Goal: Task Accomplishment & Management: Manage account settings

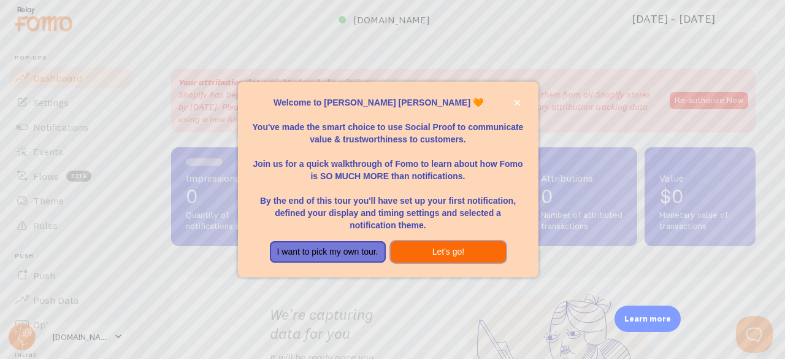
click at [403, 257] on button "Let's go!" at bounding box center [449, 252] width 116 height 22
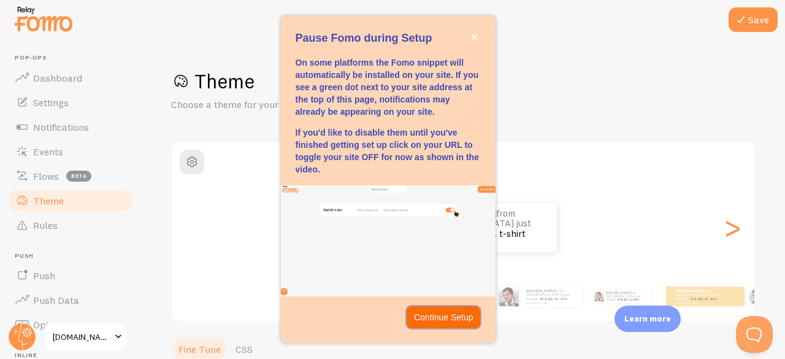
click at [424, 312] on p "Continue Setup" at bounding box center [444, 317] width 60 height 12
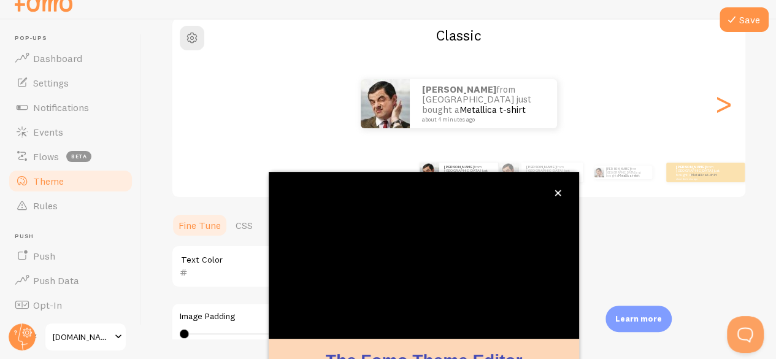
scroll to position [150, 0]
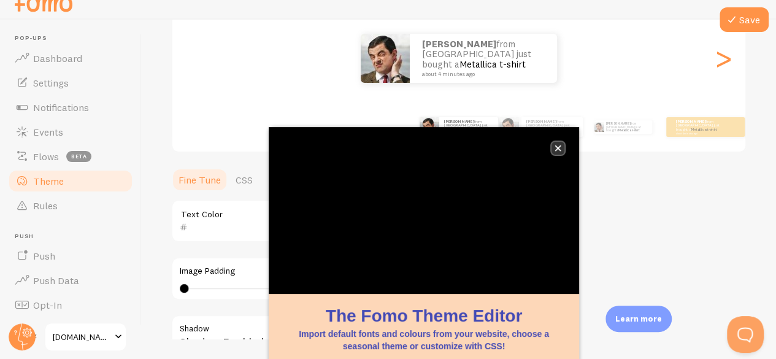
click at [560, 150] on icon "close," at bounding box center [558, 148] width 6 height 6
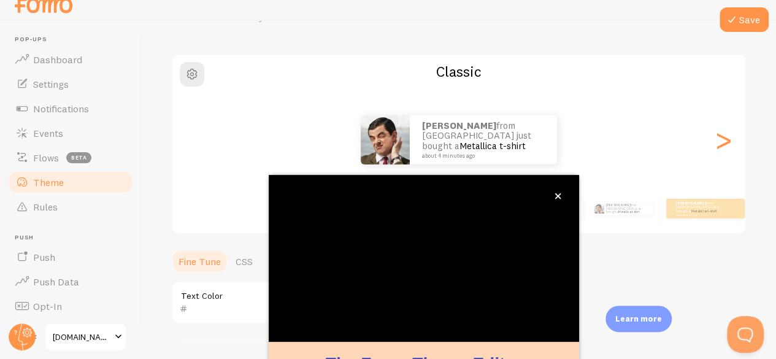
scroll to position [20, 0]
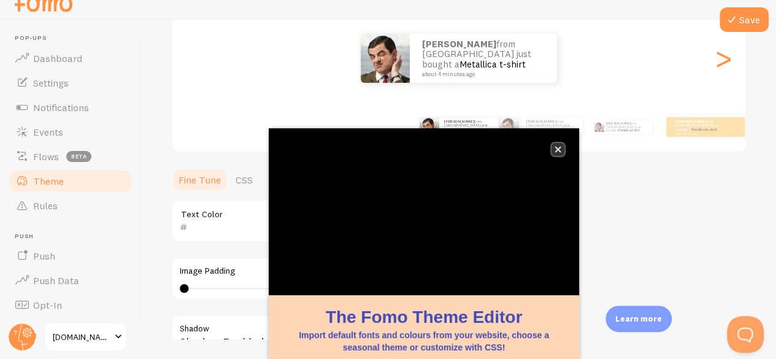
click at [560, 149] on icon "close," at bounding box center [558, 149] width 7 height 7
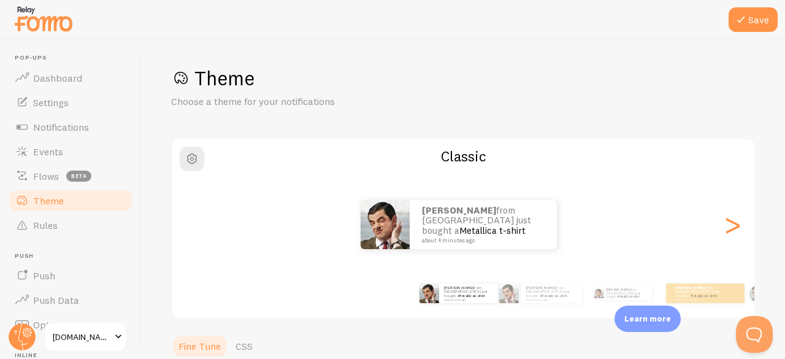
scroll to position [0, 0]
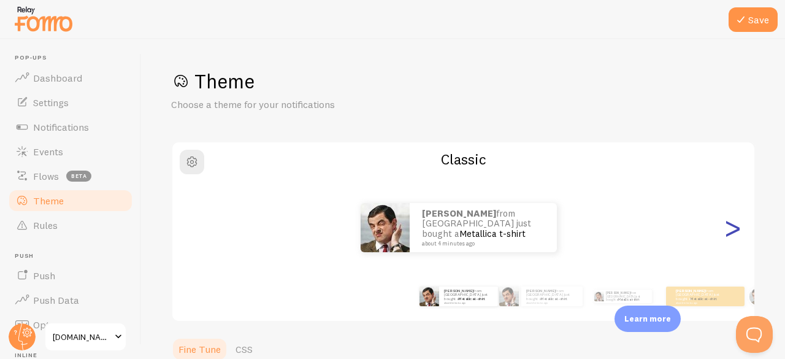
click at [725, 225] on div ">" at bounding box center [732, 227] width 15 height 88
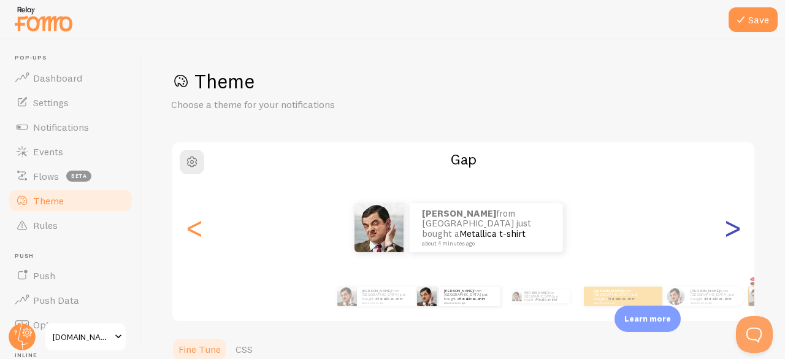
click at [725, 225] on div ">" at bounding box center [732, 227] width 15 height 88
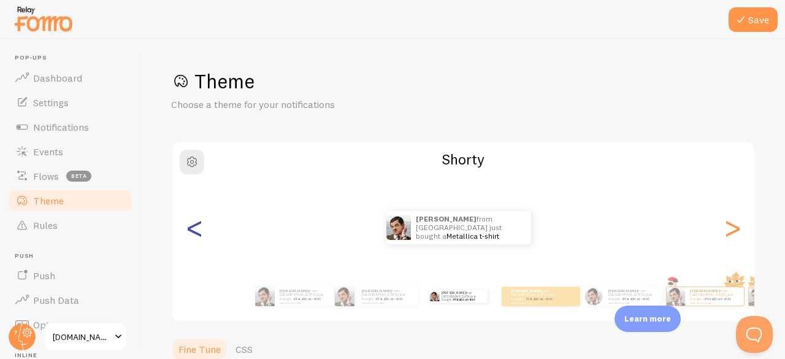
click at [201, 239] on div "<" at bounding box center [194, 227] width 15 height 88
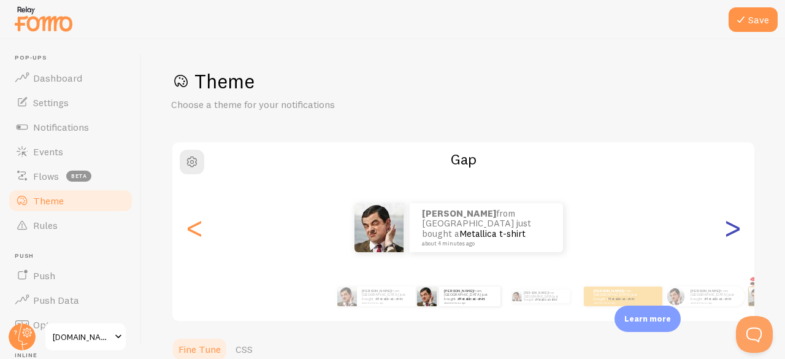
click at [725, 237] on div ">" at bounding box center [732, 227] width 15 height 88
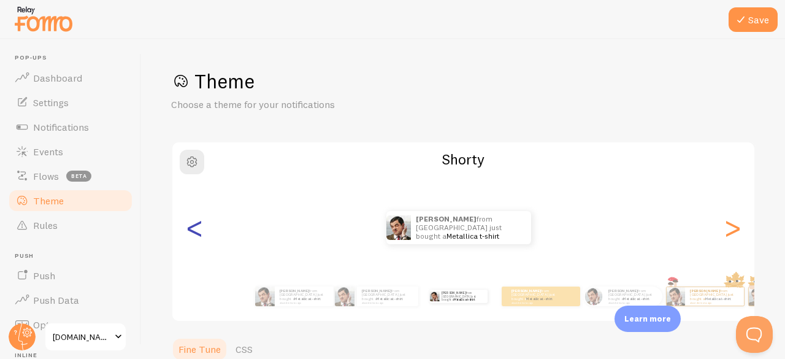
click at [195, 233] on div "<" at bounding box center [194, 227] width 15 height 88
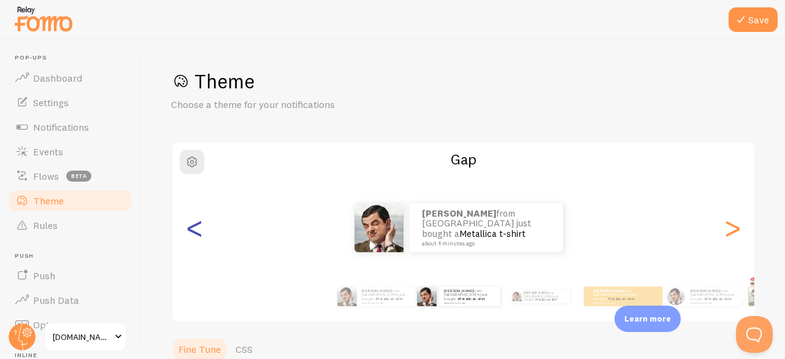
click at [195, 233] on div "<" at bounding box center [194, 227] width 15 height 88
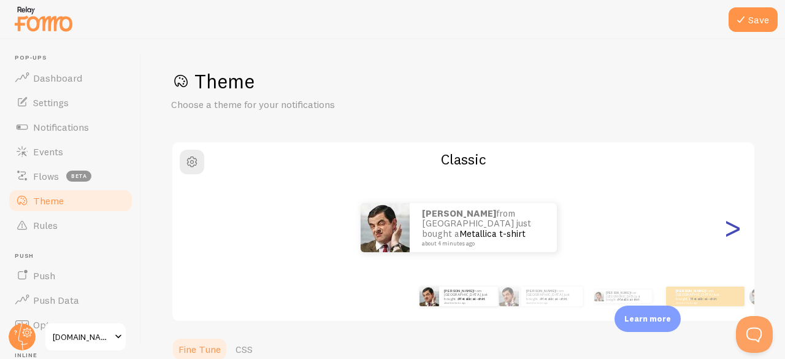
click at [725, 237] on div ">" at bounding box center [732, 227] width 15 height 88
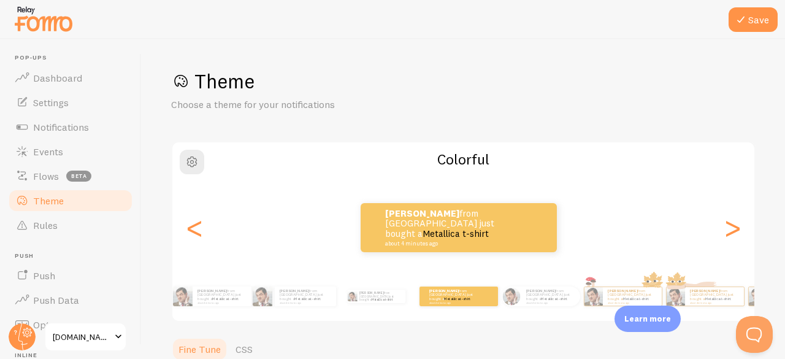
click at [725, 234] on div ">" at bounding box center [732, 227] width 15 height 88
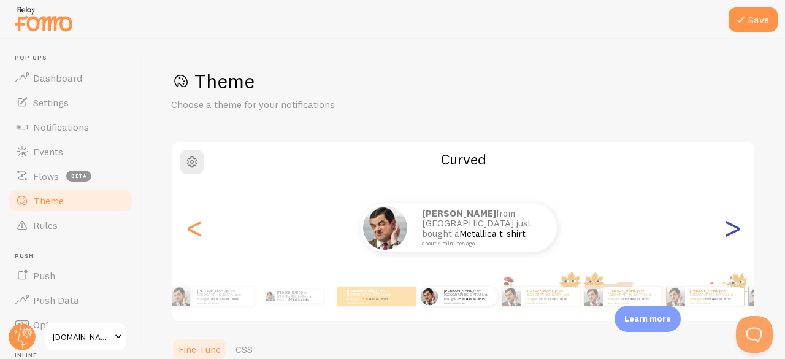
click at [725, 236] on div ">" at bounding box center [732, 227] width 15 height 88
type input "0"
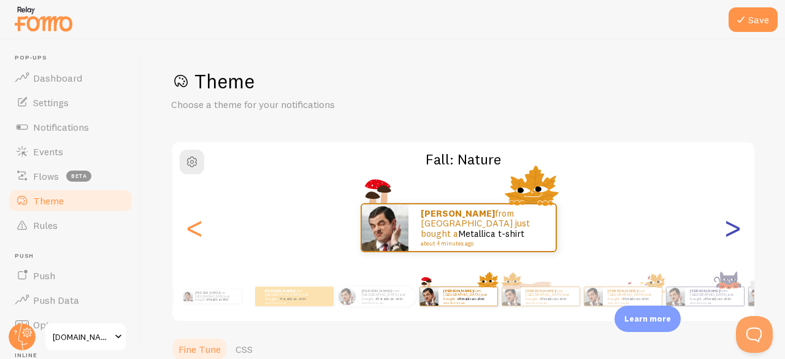
click at [725, 236] on div ">" at bounding box center [732, 227] width 15 height 88
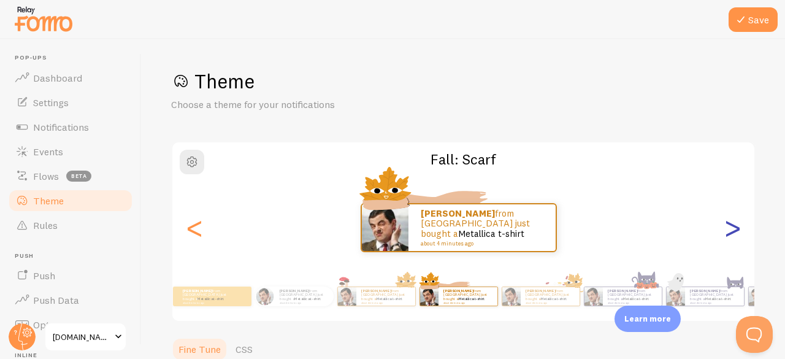
click at [725, 236] on div ">" at bounding box center [732, 227] width 15 height 88
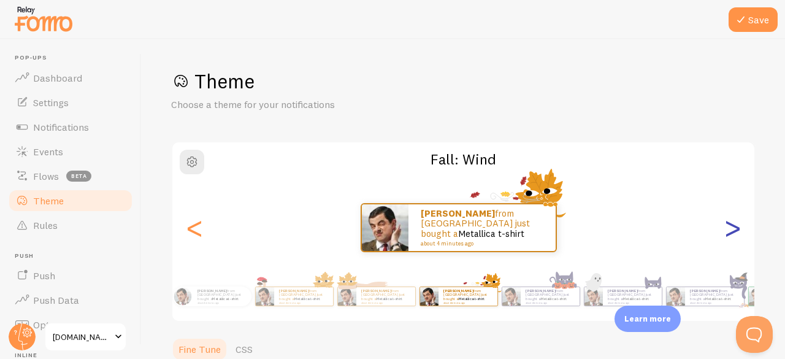
click at [725, 236] on div ">" at bounding box center [732, 227] width 15 height 88
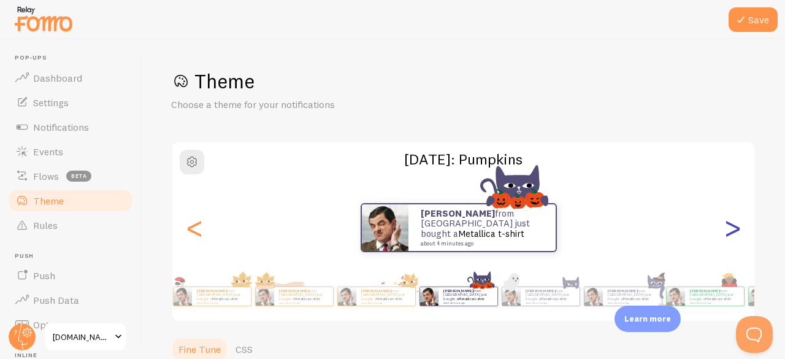
click at [725, 236] on div ">" at bounding box center [732, 227] width 15 height 88
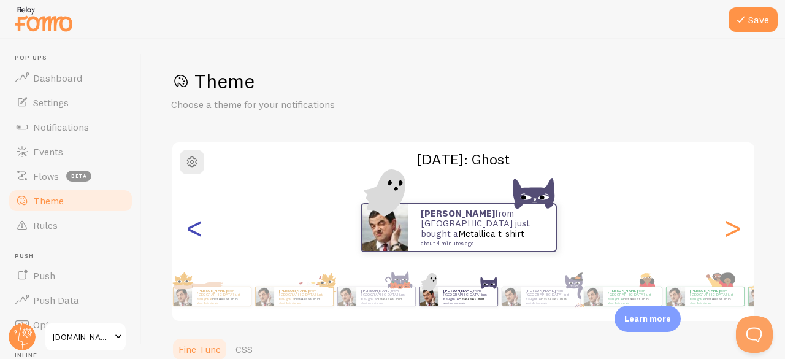
click at [196, 233] on div "<" at bounding box center [194, 227] width 15 height 88
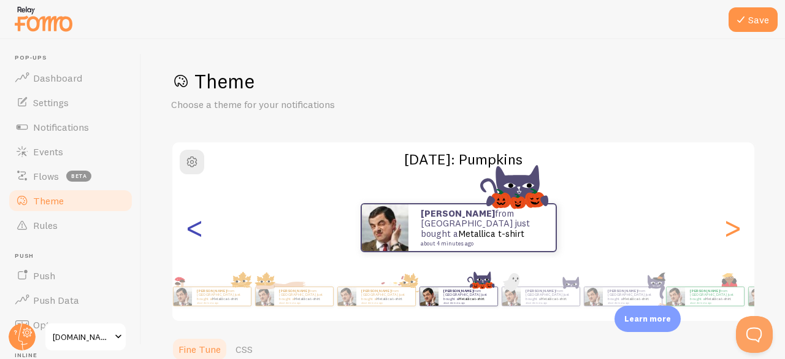
click at [195, 233] on div "<" at bounding box center [194, 227] width 15 height 88
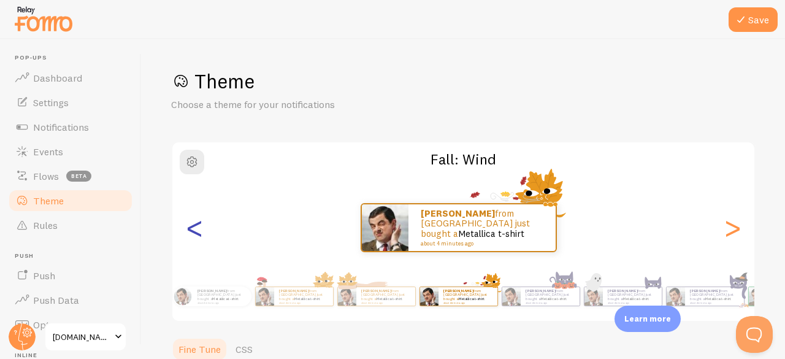
click at [195, 233] on div "<" at bounding box center [194, 227] width 15 height 88
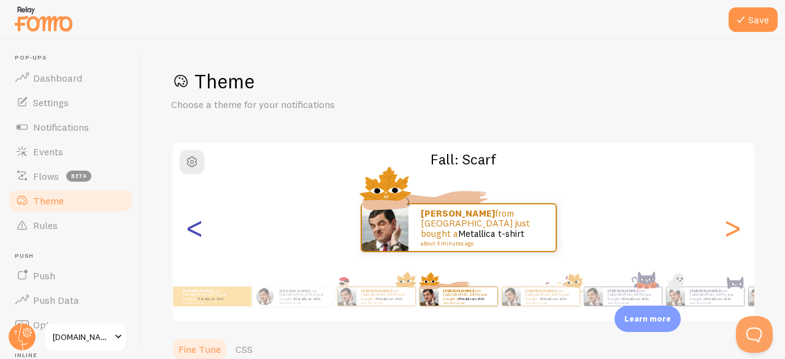
click at [195, 233] on div "<" at bounding box center [194, 227] width 15 height 88
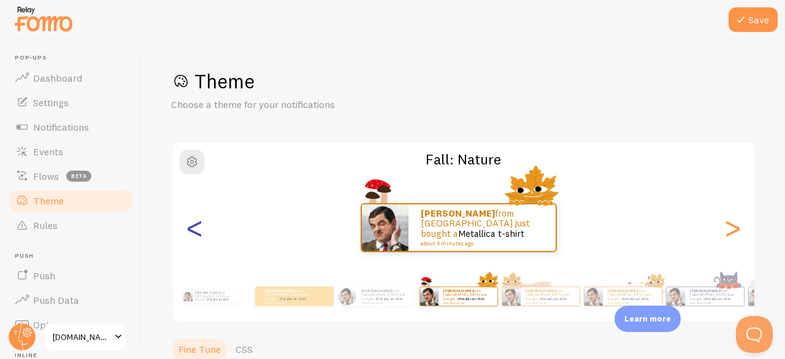
click at [195, 233] on div "<" at bounding box center [194, 227] width 15 height 88
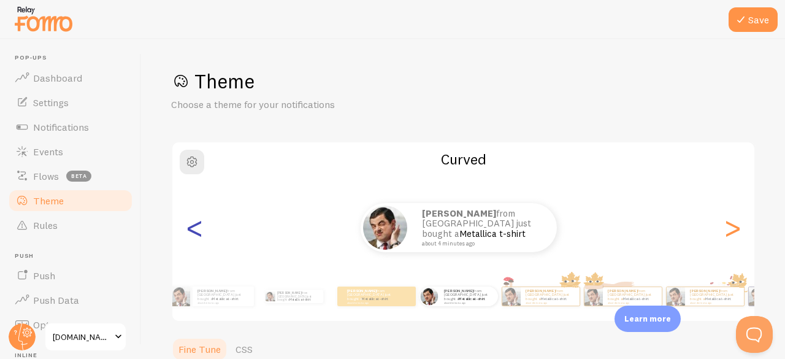
click at [195, 233] on div "<" at bounding box center [194, 227] width 15 height 88
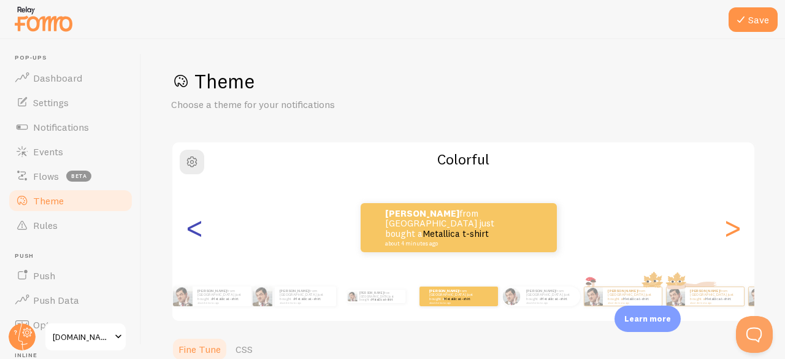
click at [195, 233] on div "<" at bounding box center [194, 227] width 15 height 88
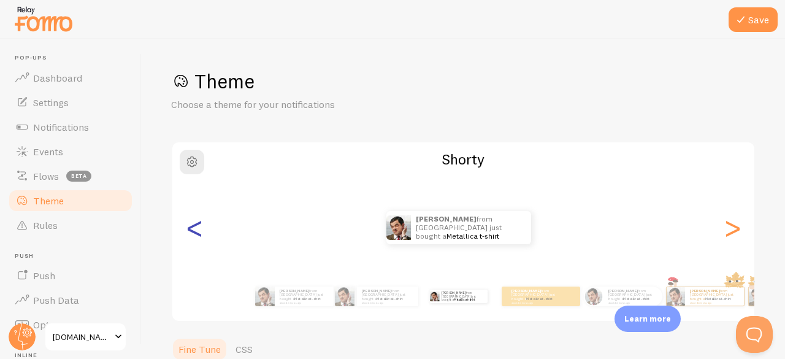
click at [193, 231] on div "<" at bounding box center [194, 227] width 15 height 88
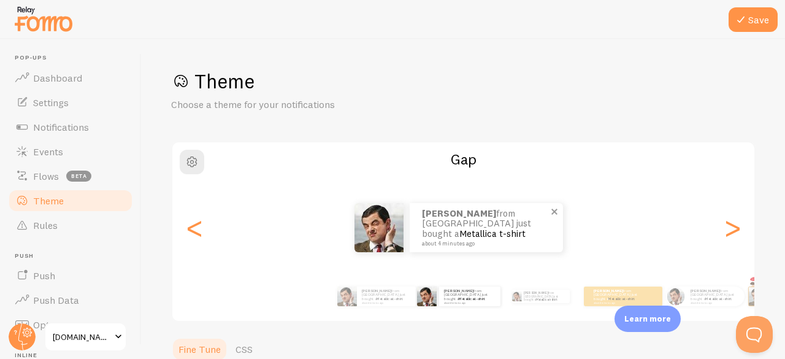
click at [387, 221] on img at bounding box center [379, 227] width 49 height 49
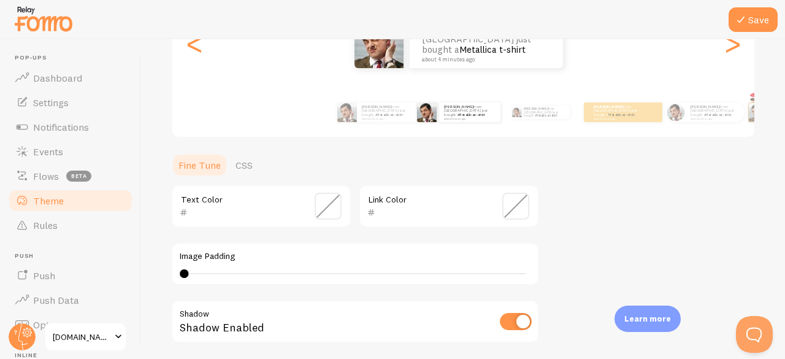
scroll to position [350, 0]
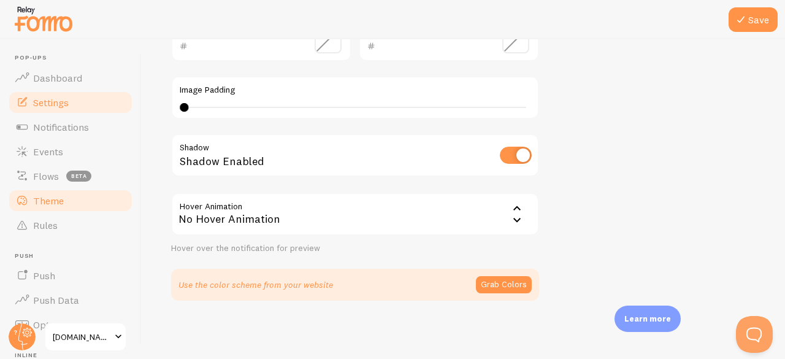
click at [52, 101] on span "Settings" at bounding box center [51, 102] width 36 height 12
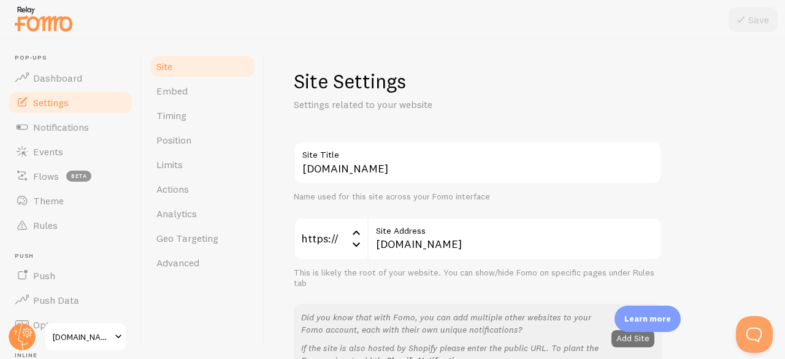
scroll to position [245, 0]
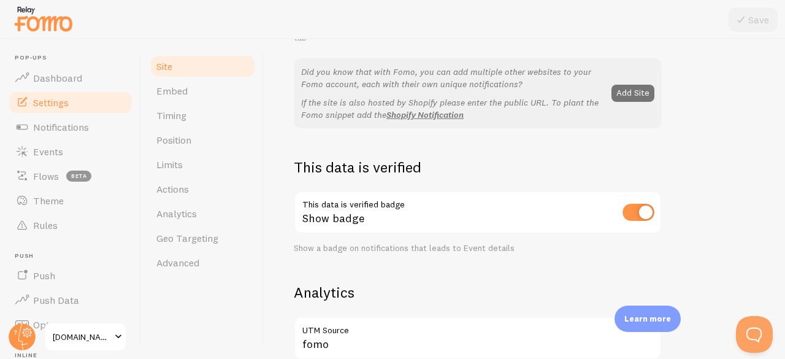
click at [641, 217] on input "checkbox" at bounding box center [639, 212] width 32 height 17
checkbox input "false"
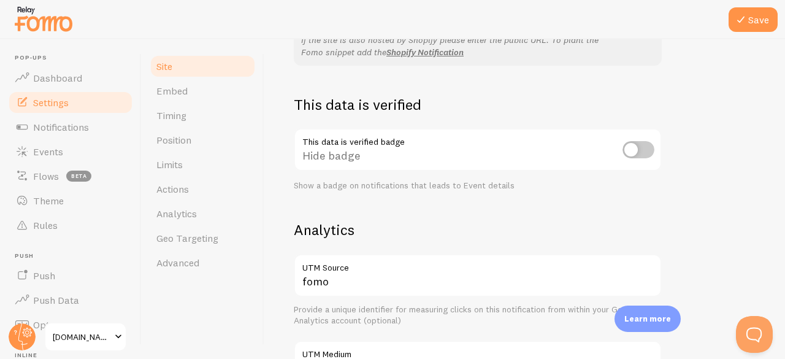
scroll to position [124, 0]
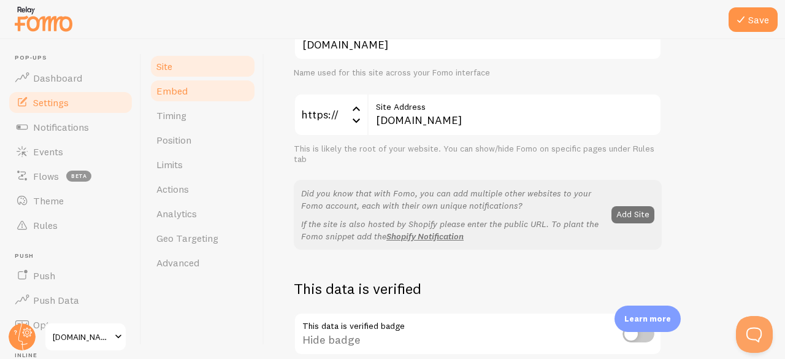
click at [180, 98] on link "Embed" at bounding box center [202, 91] width 107 height 25
click at [747, 23] on icon at bounding box center [741, 19] width 15 height 15
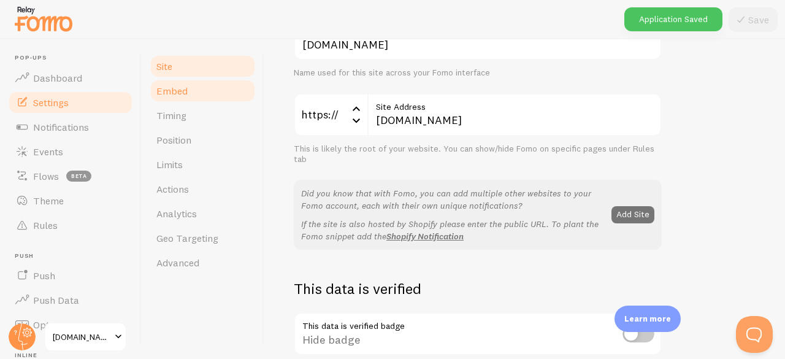
click at [157, 95] on span "Embed" at bounding box center [171, 91] width 31 height 12
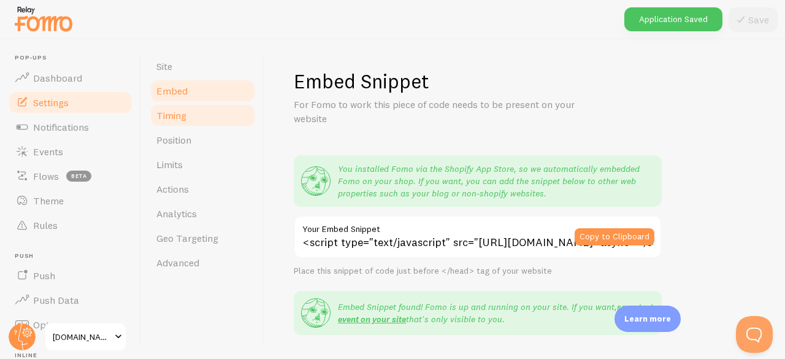
click at [168, 113] on span "Timing" at bounding box center [171, 115] width 30 height 12
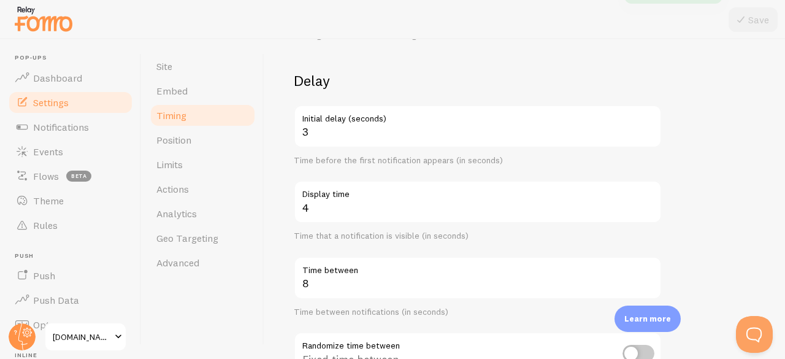
scroll to position [123, 0]
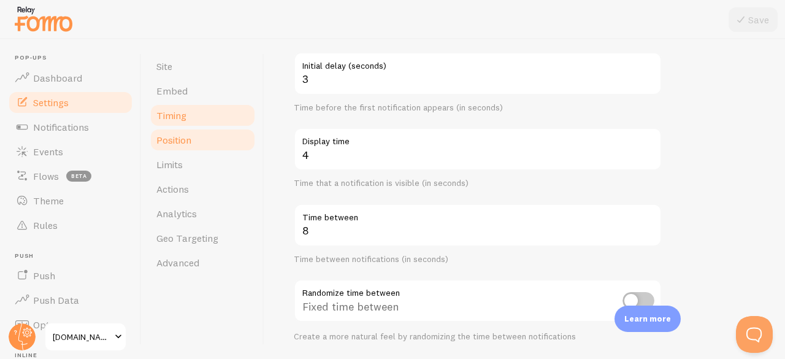
click at [205, 142] on link "Position" at bounding box center [202, 140] width 107 height 25
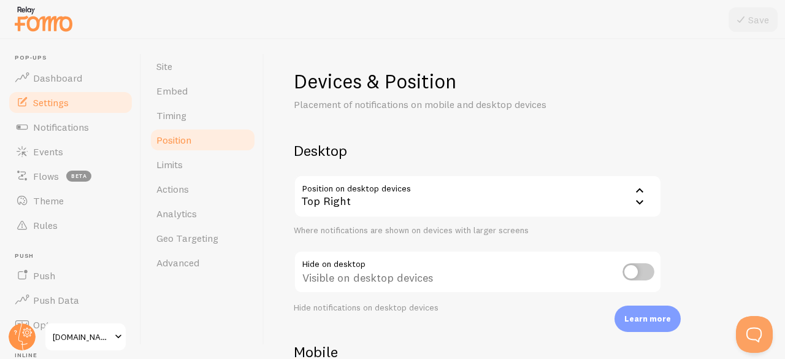
click at [346, 195] on div "Top Right" at bounding box center [478, 196] width 368 height 43
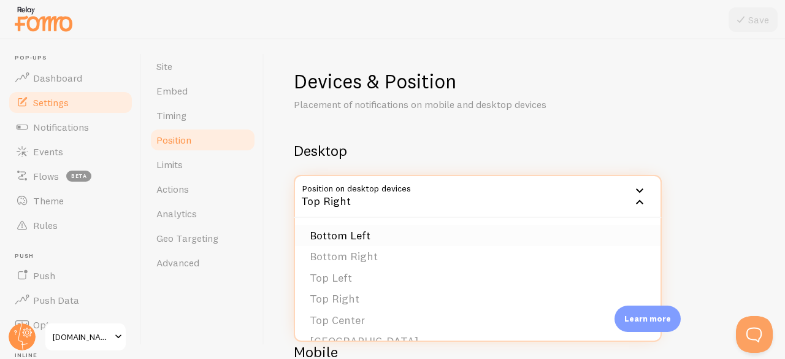
click at [346, 234] on li "Bottom Left" at bounding box center [478, 235] width 366 height 21
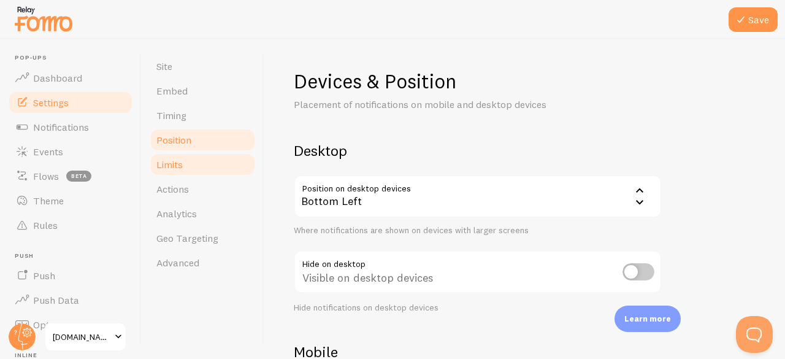
click at [177, 168] on span "Limits" at bounding box center [169, 164] width 26 height 12
click at [743, 17] on icon at bounding box center [741, 19] width 15 height 15
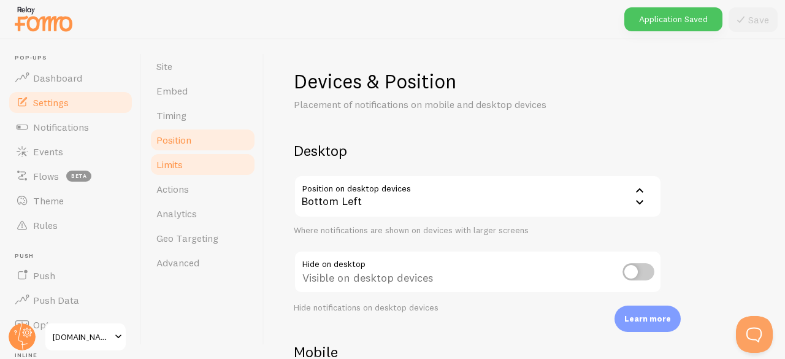
click at [207, 168] on link "Limits" at bounding box center [202, 164] width 107 height 25
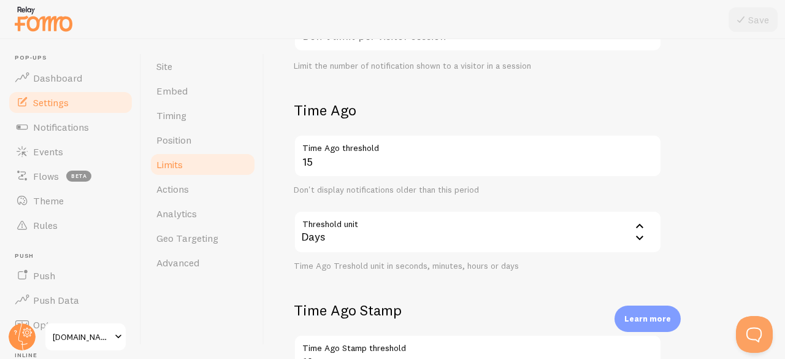
scroll to position [307, 0]
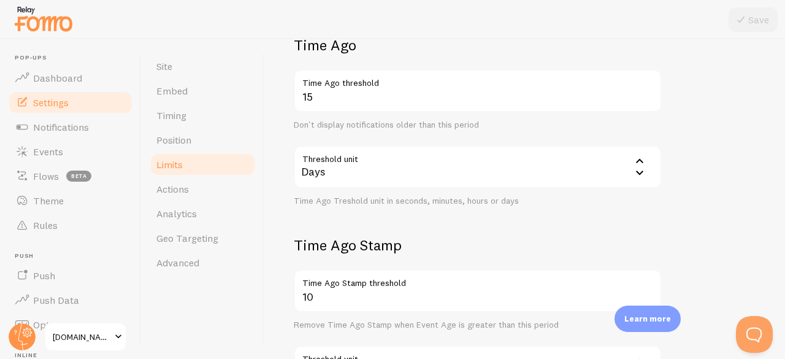
click at [339, 179] on div "Days" at bounding box center [478, 166] width 368 height 43
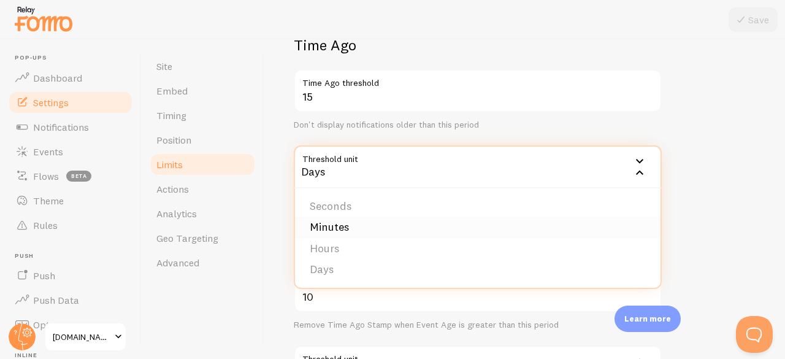
click at [346, 223] on li "Minutes" at bounding box center [478, 227] width 366 height 21
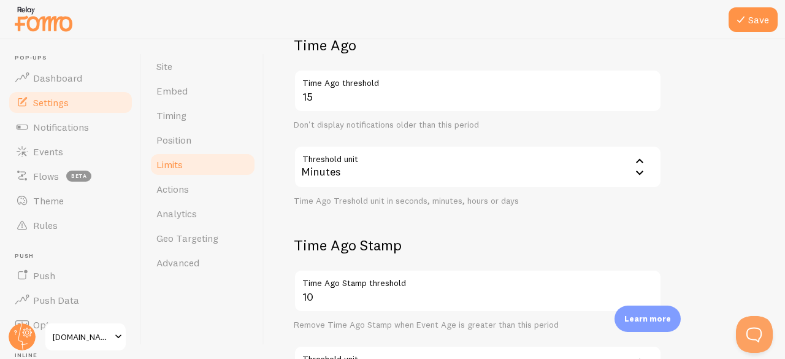
scroll to position [436, 0]
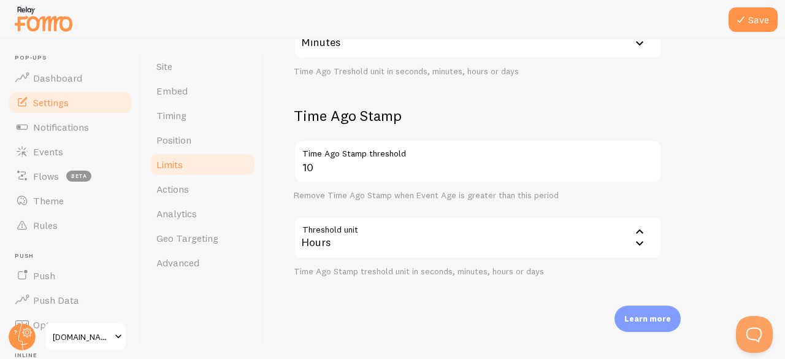
click at [428, 242] on div "Hours" at bounding box center [478, 237] width 368 height 43
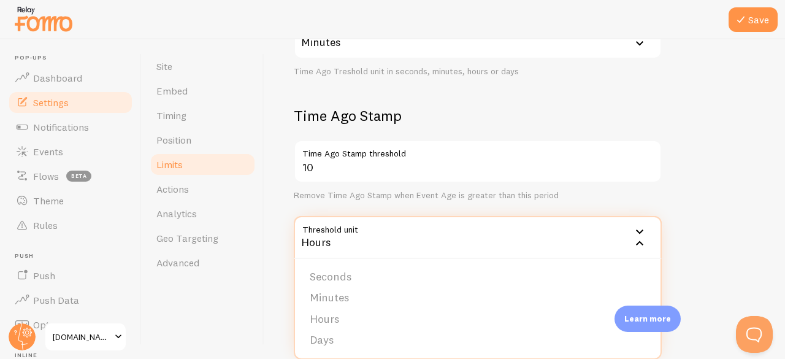
click at [254, 305] on div "Site Embed Timing Position Limits Actions Analytics Geo Targeting Advanced" at bounding box center [203, 199] width 123 height 320
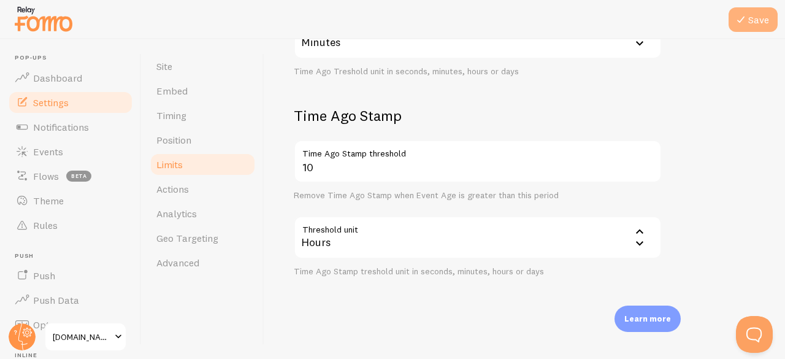
click at [754, 19] on button "Save" at bounding box center [753, 19] width 49 height 25
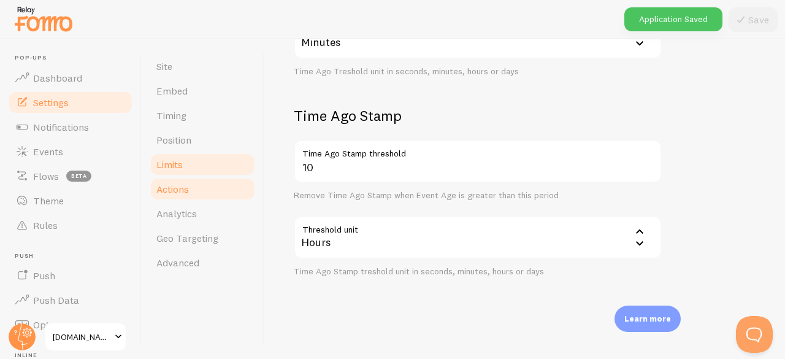
click at [194, 188] on link "Actions" at bounding box center [202, 189] width 107 height 25
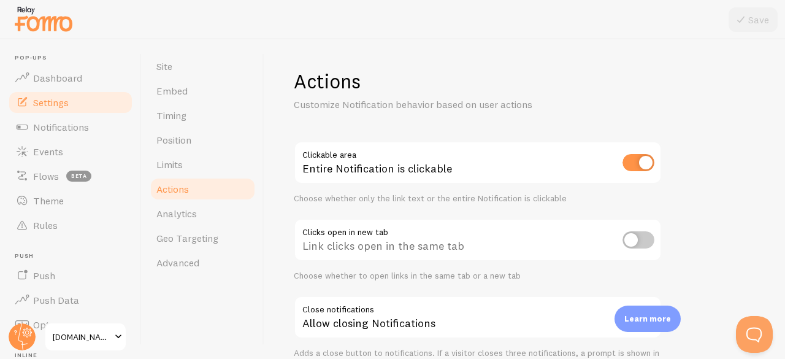
scroll to position [61, 0]
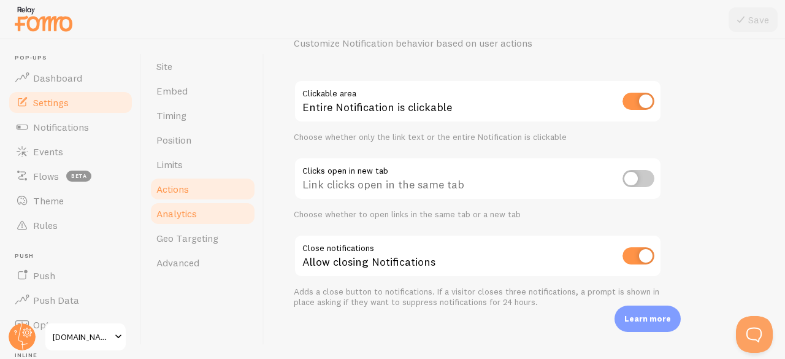
click at [188, 210] on span "Analytics" at bounding box center [176, 213] width 41 height 12
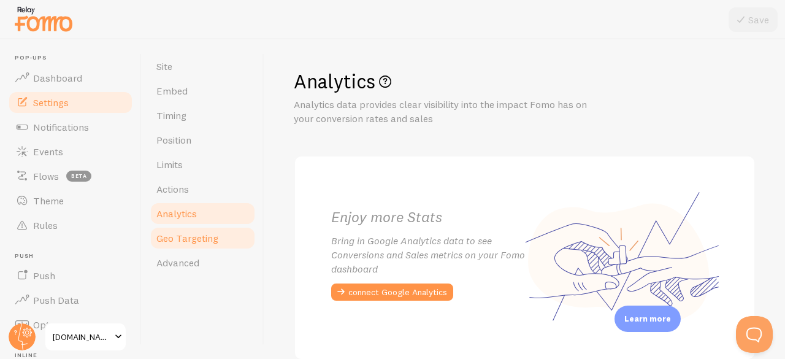
click at [204, 232] on span "Geo Targeting" at bounding box center [187, 238] width 62 height 12
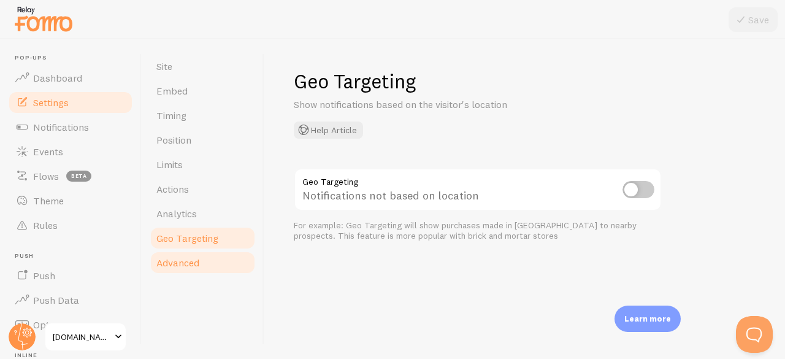
click at [183, 269] on link "Advanced" at bounding box center [202, 262] width 107 height 25
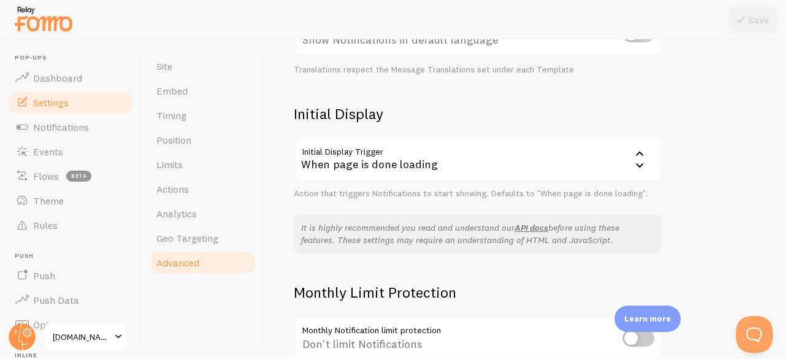
scroll to position [123, 0]
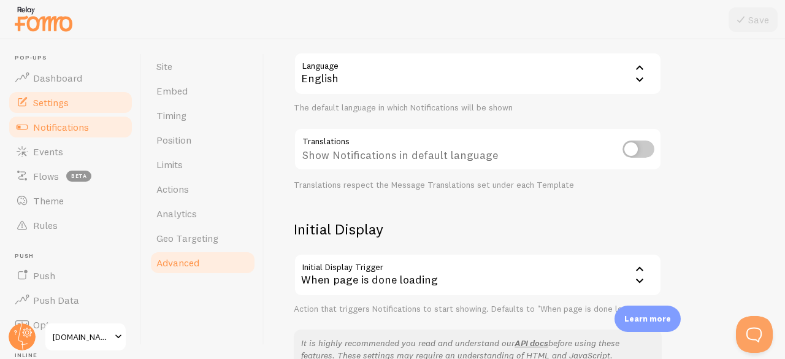
click at [53, 128] on span "Notifications" at bounding box center [61, 127] width 56 height 12
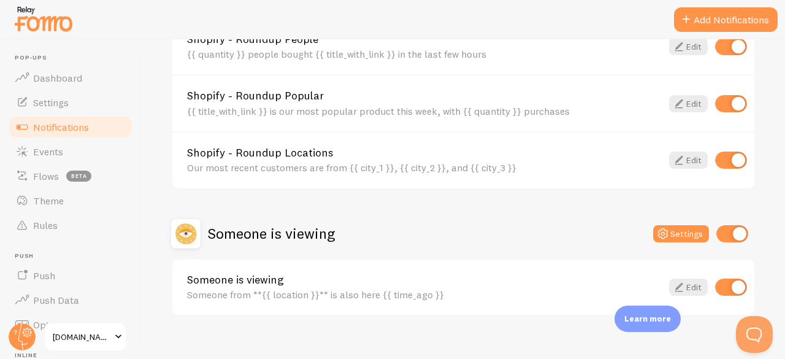
scroll to position [630, 0]
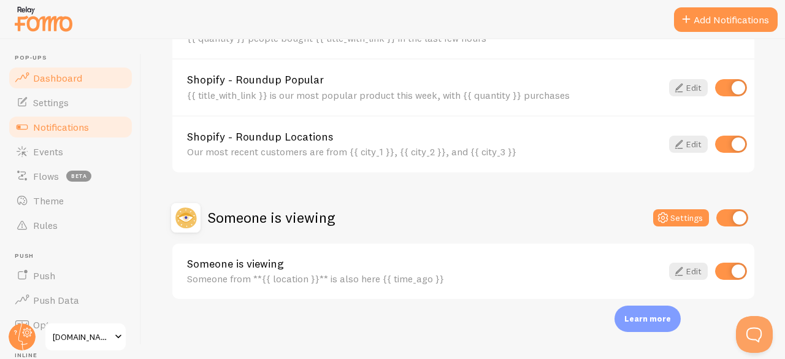
click at [57, 77] on span "Dashboard" at bounding box center [57, 78] width 49 height 12
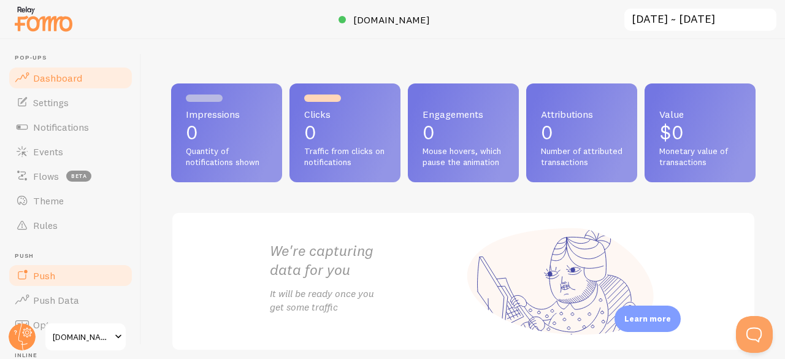
scroll to position [172, 0]
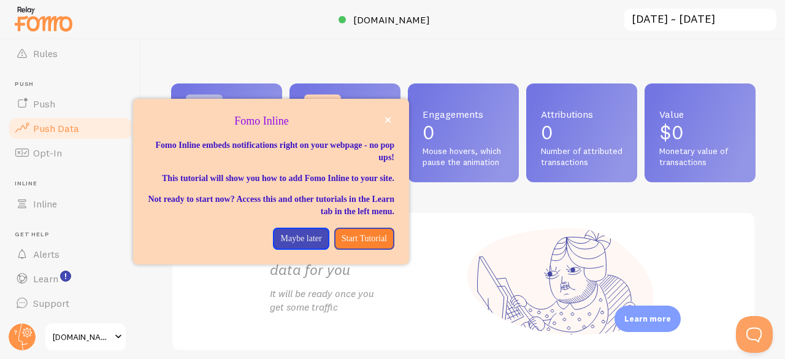
click at [61, 126] on span "Push Data" at bounding box center [56, 128] width 46 height 12
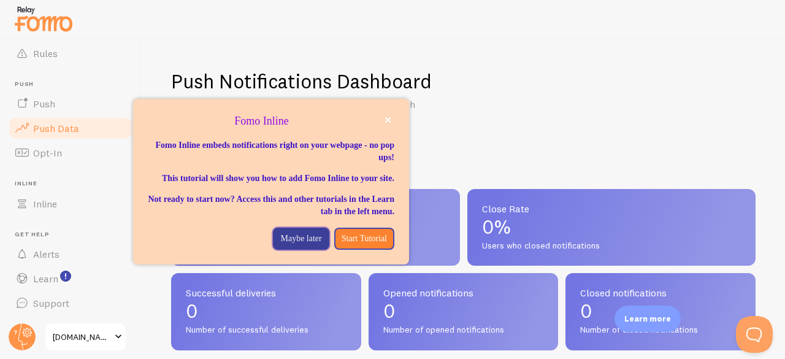
click at [298, 245] on p "Maybe later" at bounding box center [300, 239] width 41 height 12
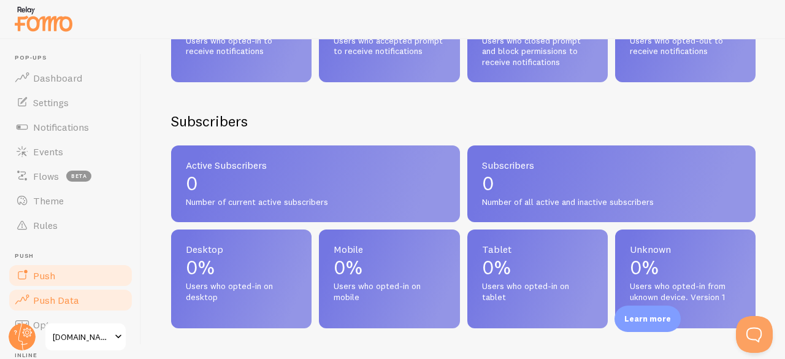
click at [69, 275] on link "Push" at bounding box center [70, 275] width 126 height 25
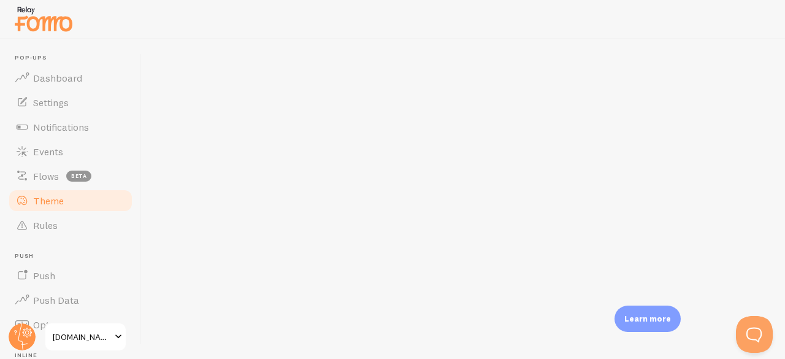
click at [48, 196] on span "Theme" at bounding box center [48, 201] width 31 height 12
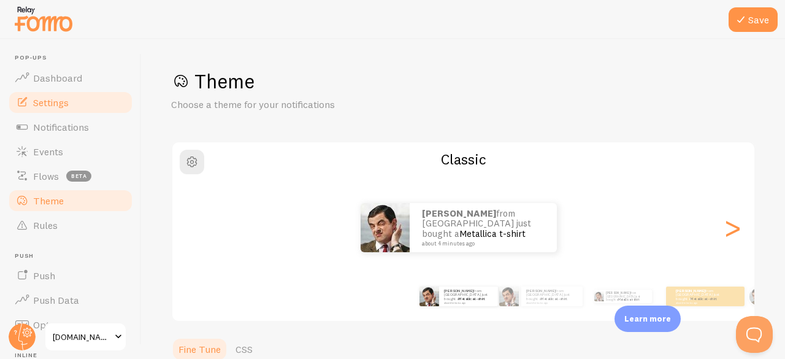
click at [66, 109] on link "Settings" at bounding box center [70, 102] width 126 height 25
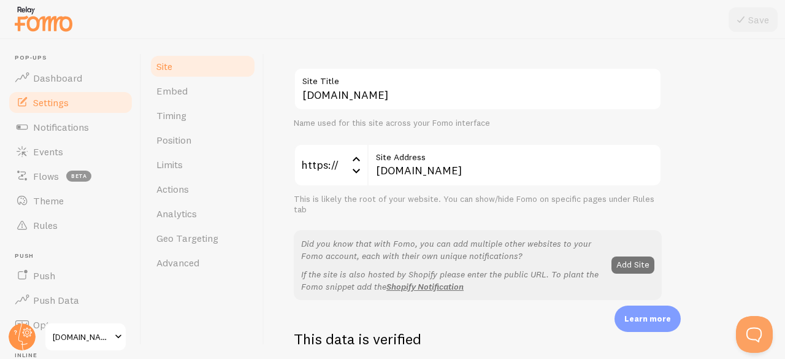
scroll to position [1, 0]
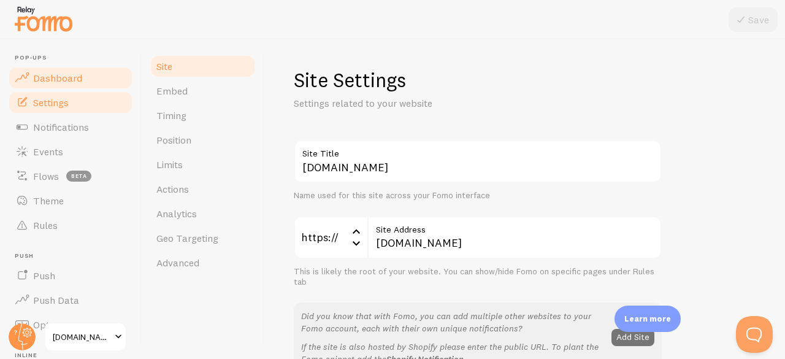
click at [54, 74] on span "Dashboard" at bounding box center [57, 78] width 49 height 12
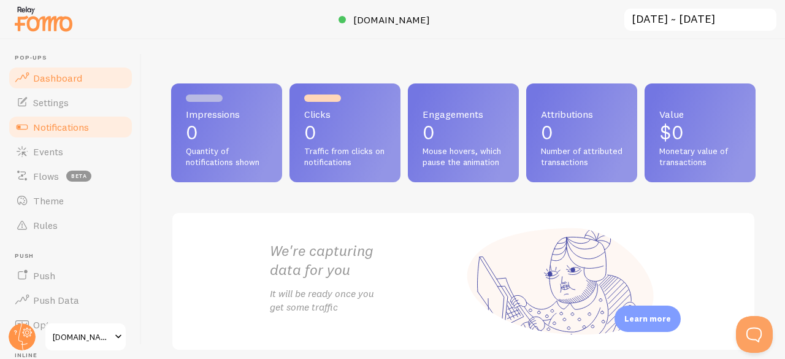
click at [62, 131] on span "Notifications" at bounding box center [61, 127] width 56 height 12
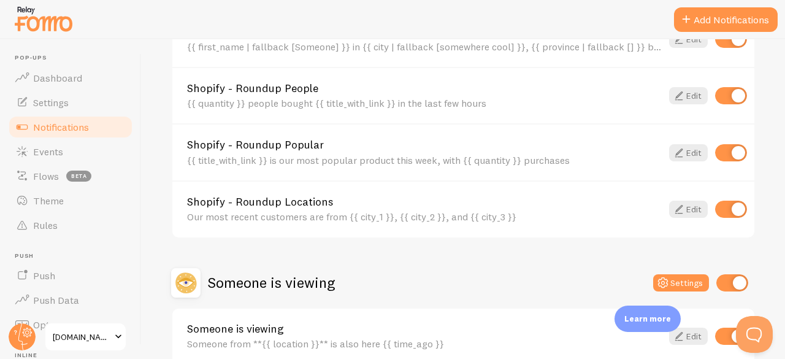
scroll to position [630, 0]
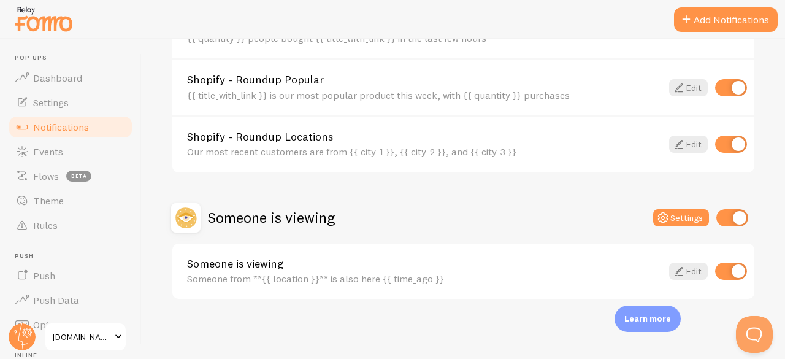
click at [729, 222] on input "checkbox" at bounding box center [733, 217] width 32 height 17
checkbox input "false"
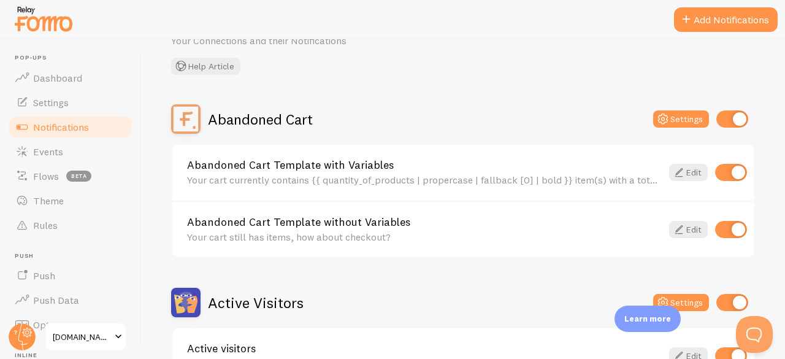
scroll to position [0, 0]
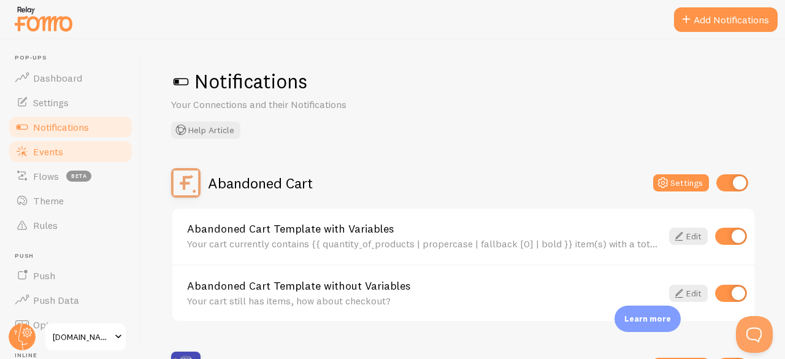
click at [50, 155] on span "Events" at bounding box center [48, 151] width 30 height 12
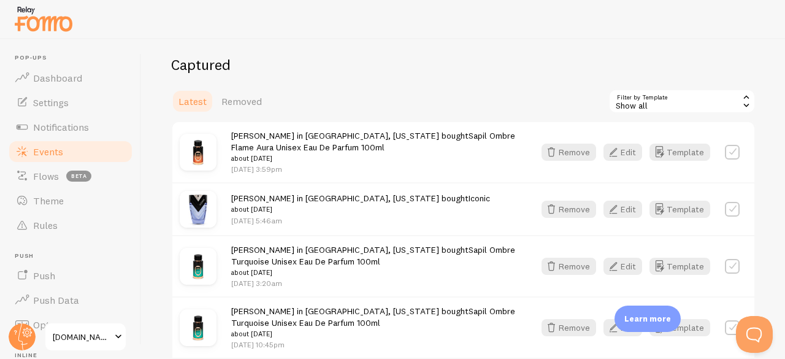
scroll to position [217, 0]
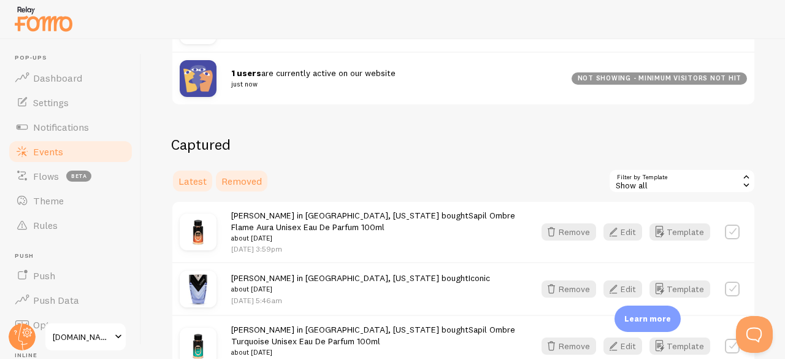
click at [258, 179] on span "Removed" at bounding box center [242, 181] width 41 height 12
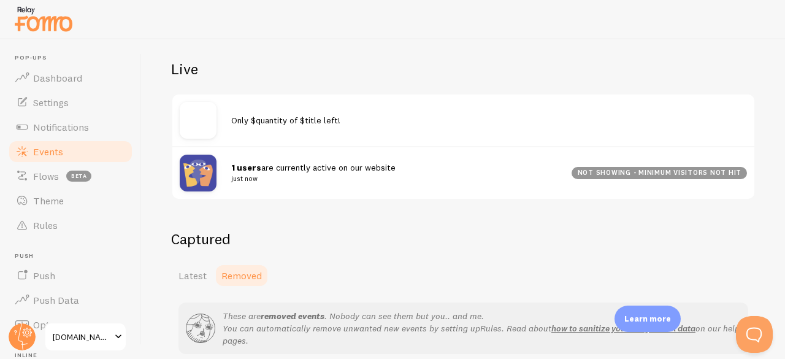
scroll to position [210, 0]
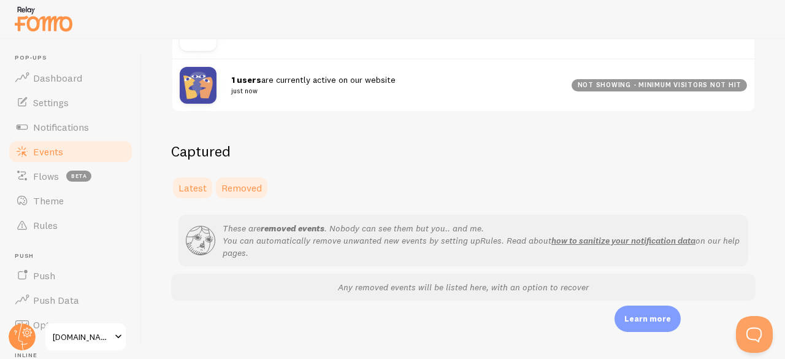
click at [195, 186] on span "Latest" at bounding box center [193, 188] width 28 height 12
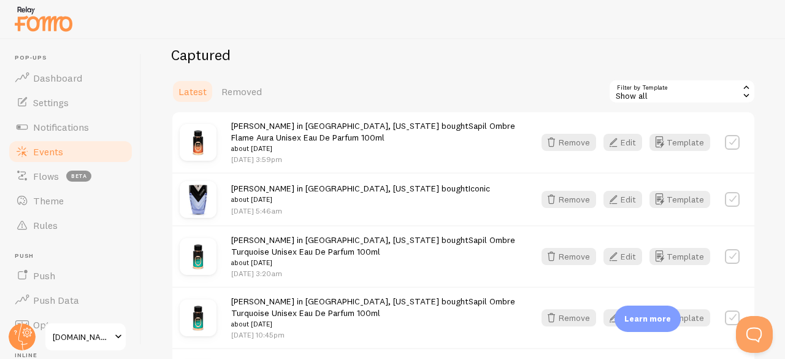
scroll to position [245, 0]
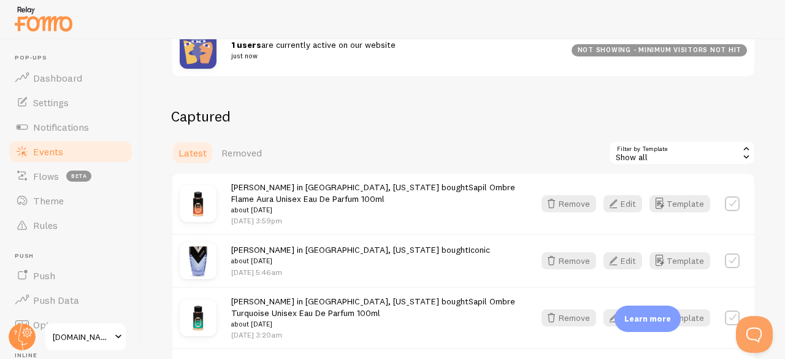
click at [640, 156] on div "Show all" at bounding box center [682, 153] width 147 height 25
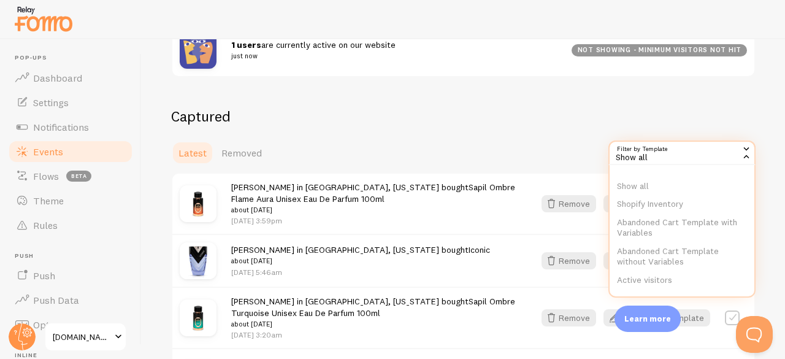
click at [640, 156] on div "Show all" at bounding box center [682, 153] width 147 height 25
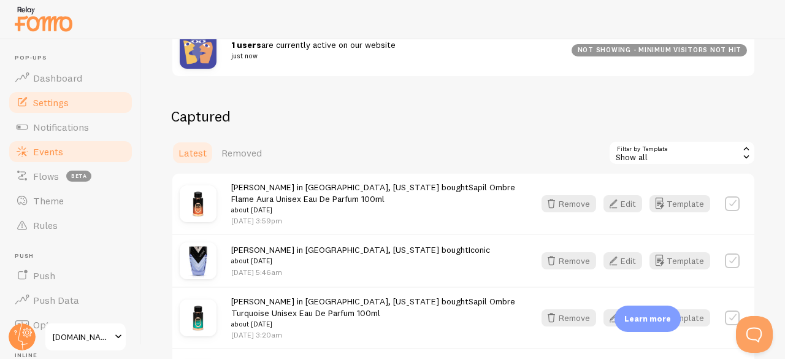
click at [80, 99] on link "Settings" at bounding box center [70, 102] width 126 height 25
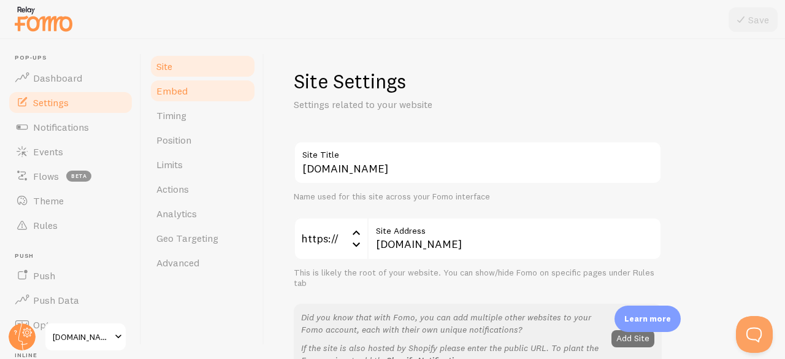
click at [188, 80] on link "Embed" at bounding box center [202, 91] width 107 height 25
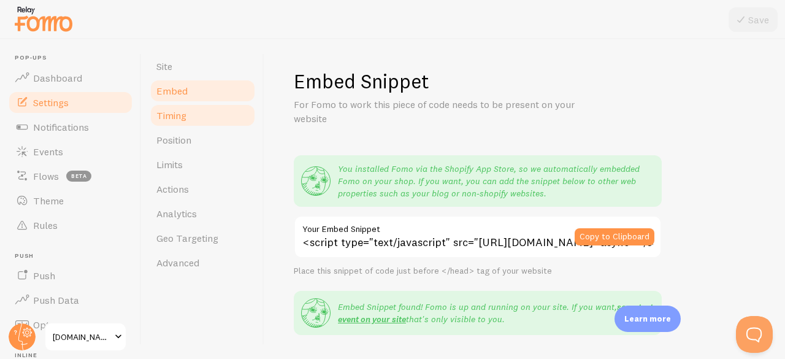
click at [191, 116] on link "Timing" at bounding box center [202, 115] width 107 height 25
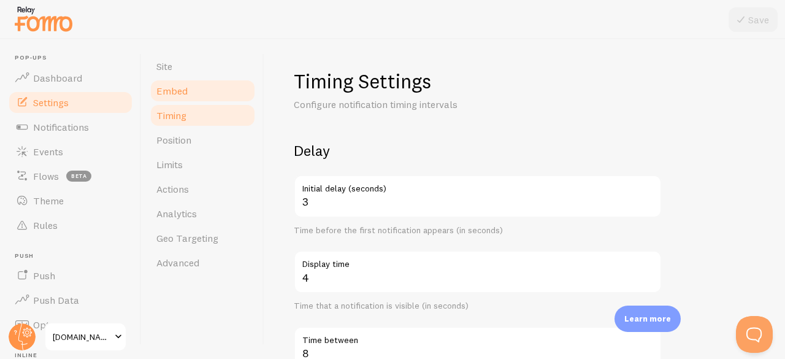
click at [180, 95] on span "Embed" at bounding box center [171, 91] width 31 height 12
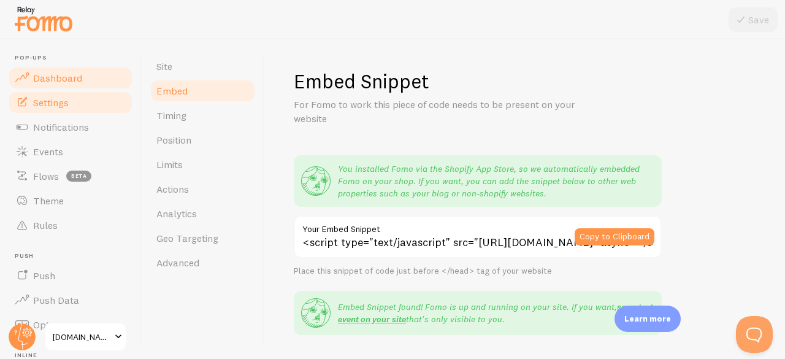
click at [56, 74] on span "Dashboard" at bounding box center [57, 78] width 49 height 12
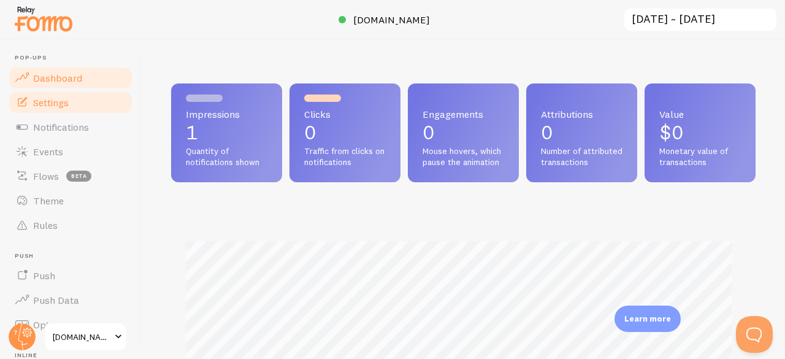
click at [53, 97] on span "Settings" at bounding box center [51, 102] width 36 height 12
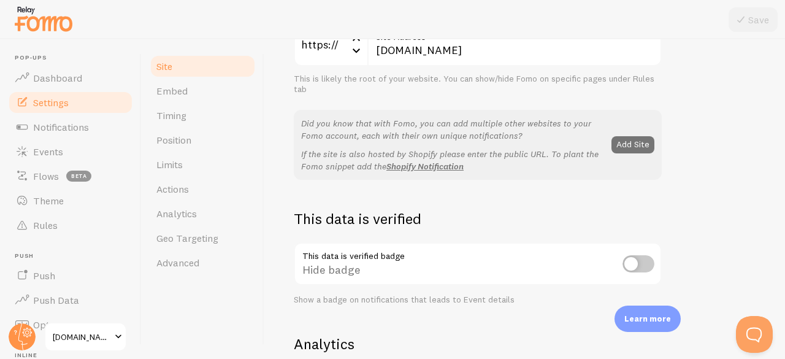
scroll to position [123, 0]
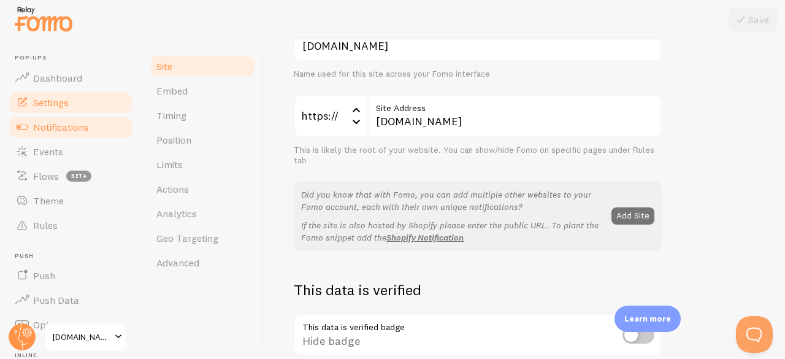
click at [55, 120] on link "Notifications" at bounding box center [70, 127] width 126 height 25
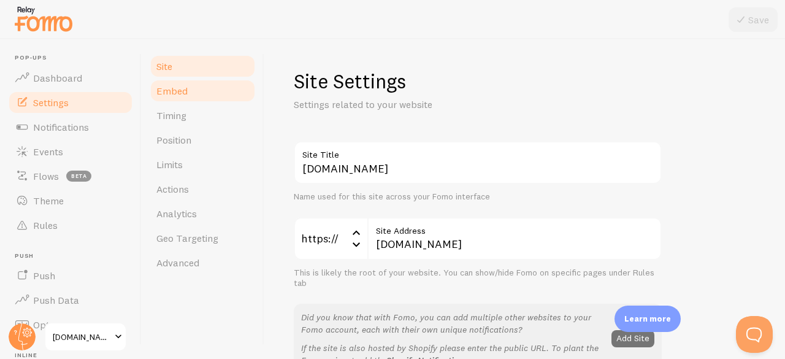
click at [173, 91] on span "Embed" at bounding box center [171, 91] width 31 height 12
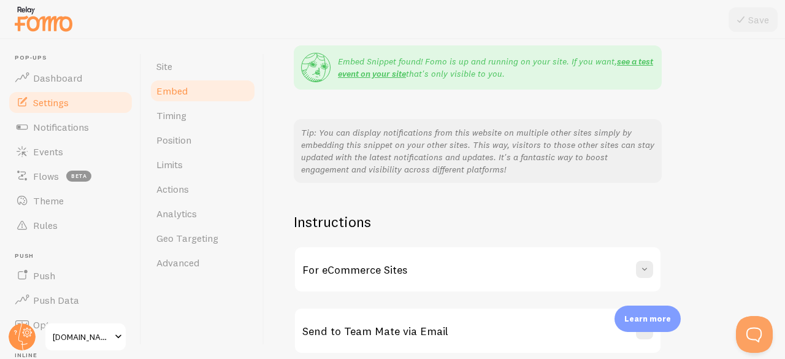
scroll to position [299, 0]
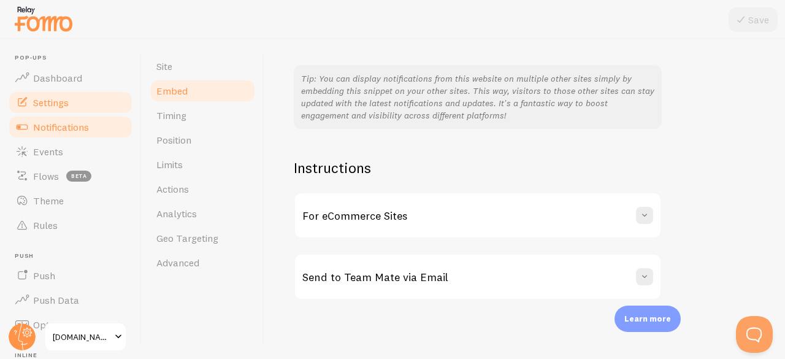
click at [56, 123] on span "Notifications" at bounding box center [61, 127] width 56 height 12
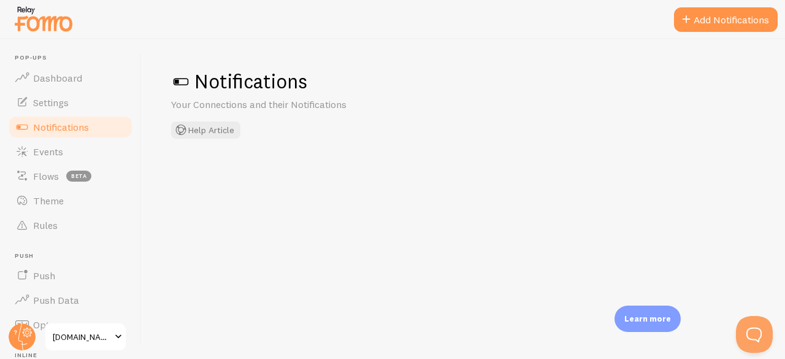
checkbox input "false"
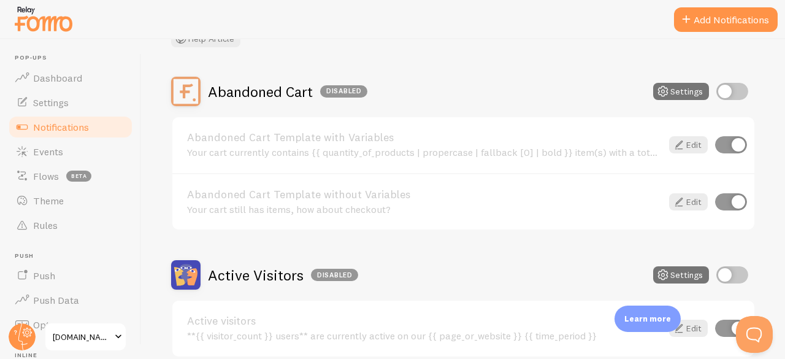
scroll to position [91, 0]
